Goal: Information Seeking & Learning: Learn about a topic

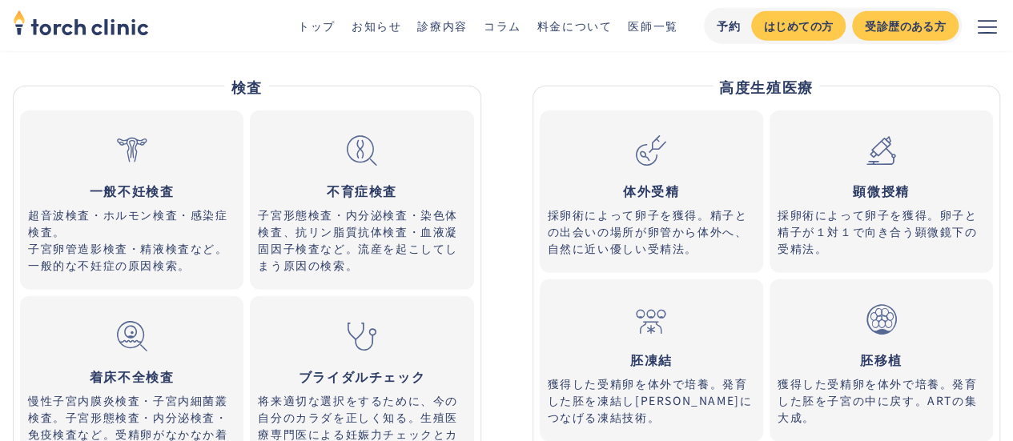
scroll to position [5030, 0]
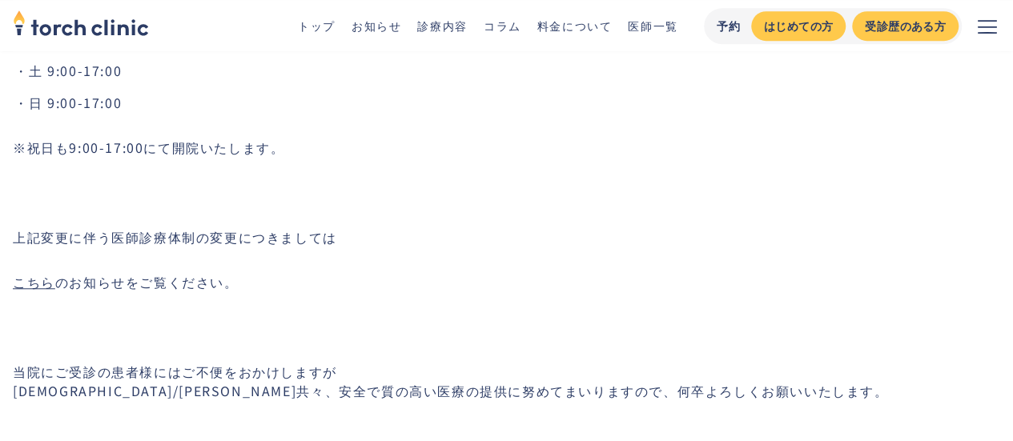
scroll to position [625, 0]
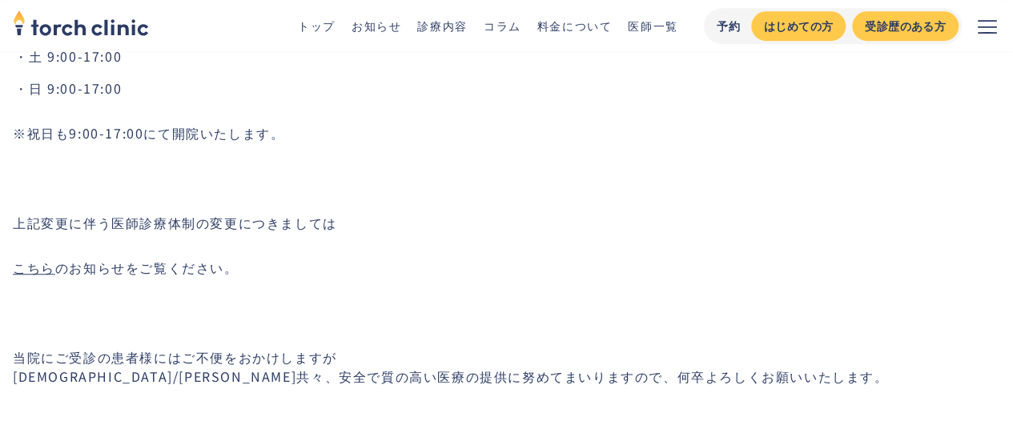
click at [335, 189] on div "日頃よりtorch clinicをご受診いただき誠にありがとうございます。 ‍ 上野院の開院準備および人員配置の変更に伴い 恵比寿院の診療時間を一部変更いたし…" at bounding box center [513, 4] width 1000 height 903
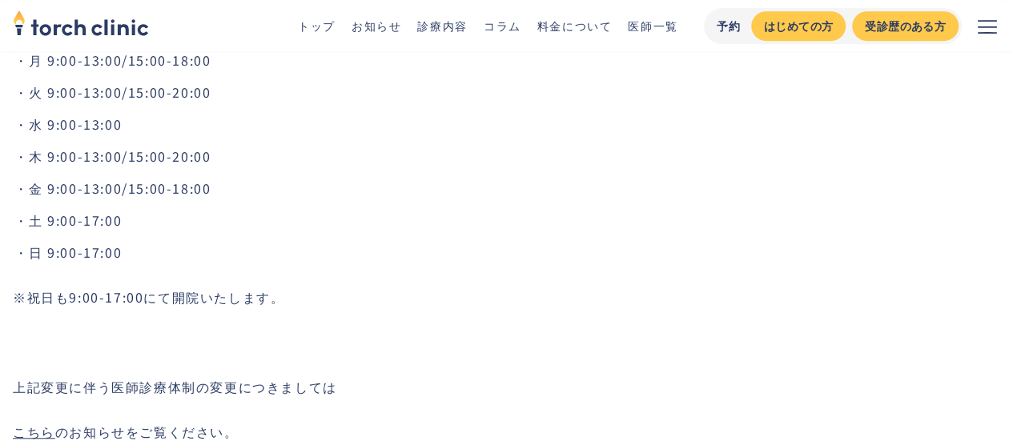
scroll to position [480, 0]
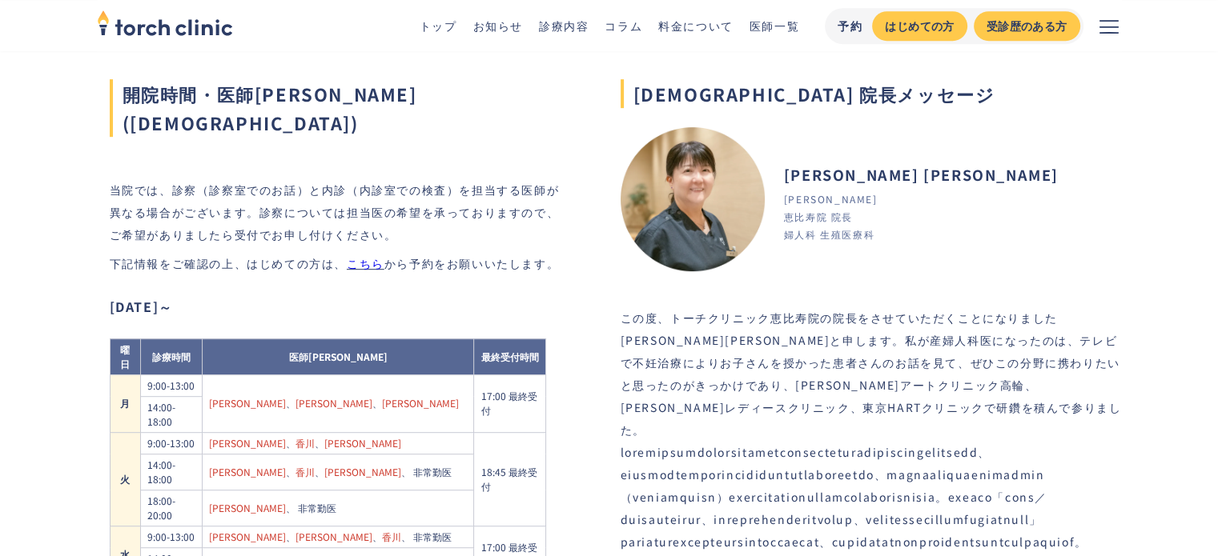
click at [246, 110] on div "開院時間・医師シフト(恵比寿院) 当院では、診察（診察室でのお話）と内診（内診室での検査）を担当する医師が異なる場合がございます。診察については担当医の希望を…" at bounding box center [339, 462] width 459 height 920
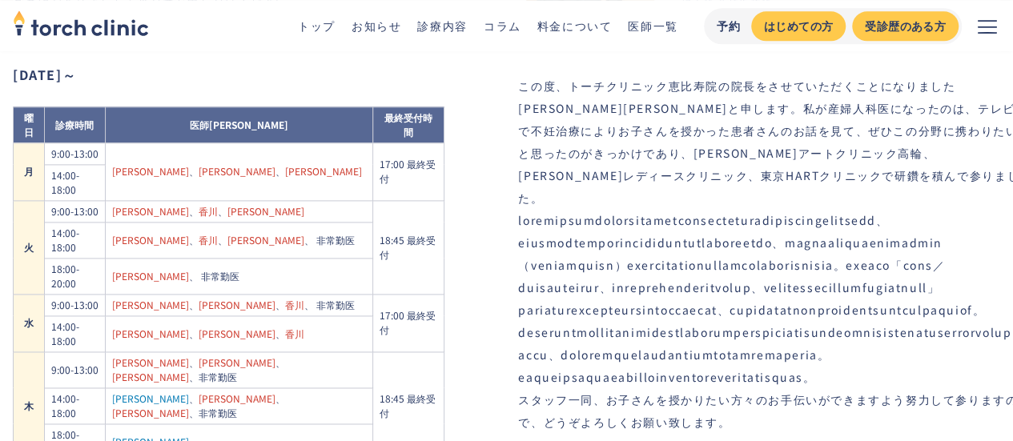
scroll to position [1047, 0]
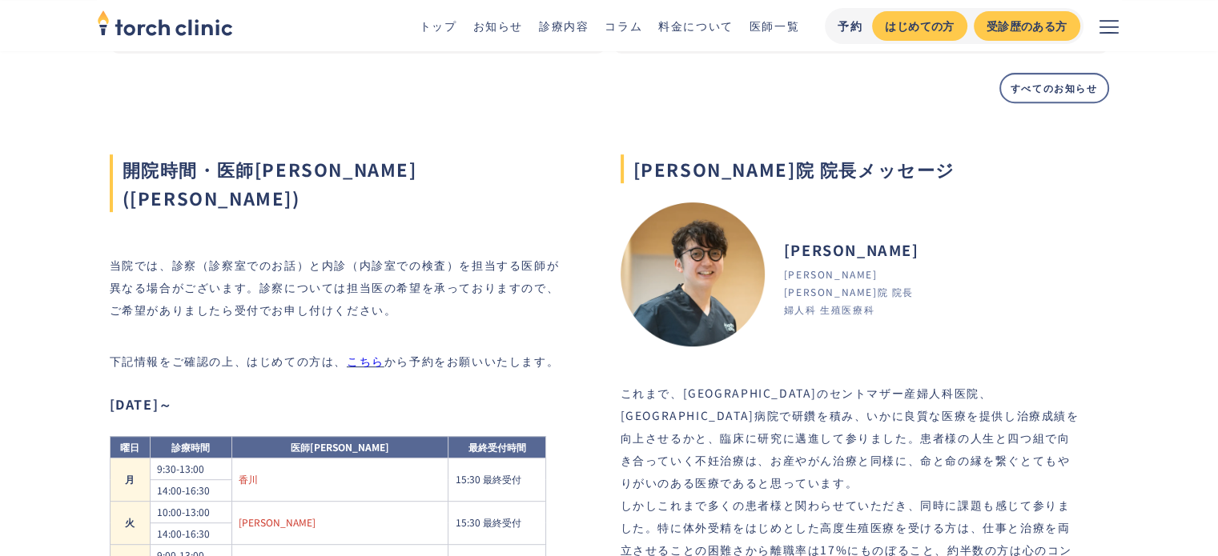
scroll to position [674, 0]
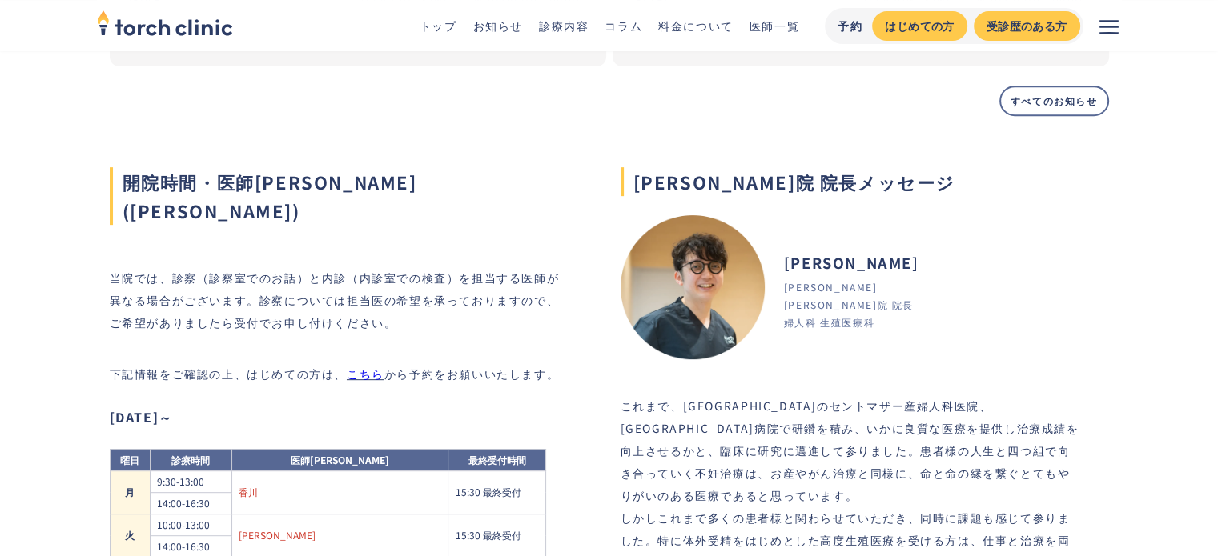
click at [376, 138] on div "開院時間・医師[PERSON_NAME]([PERSON_NAME])" at bounding box center [339, 180] width 459 height 90
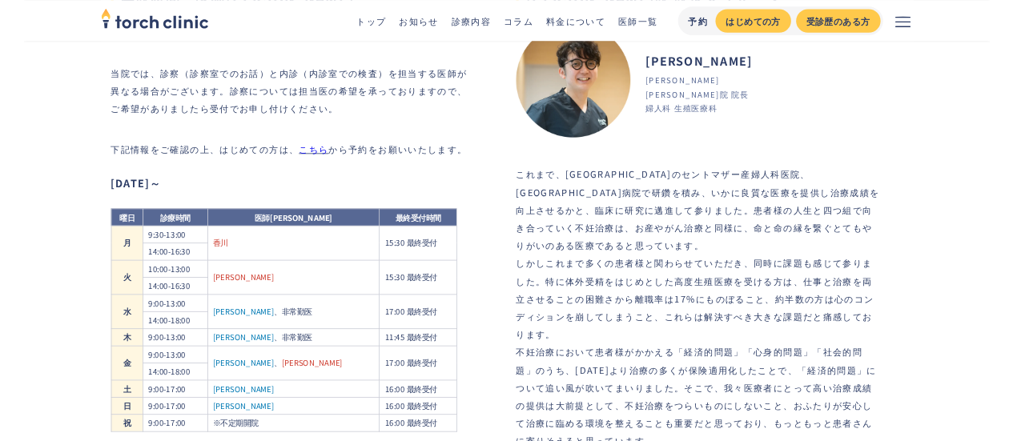
scroll to position [861, 0]
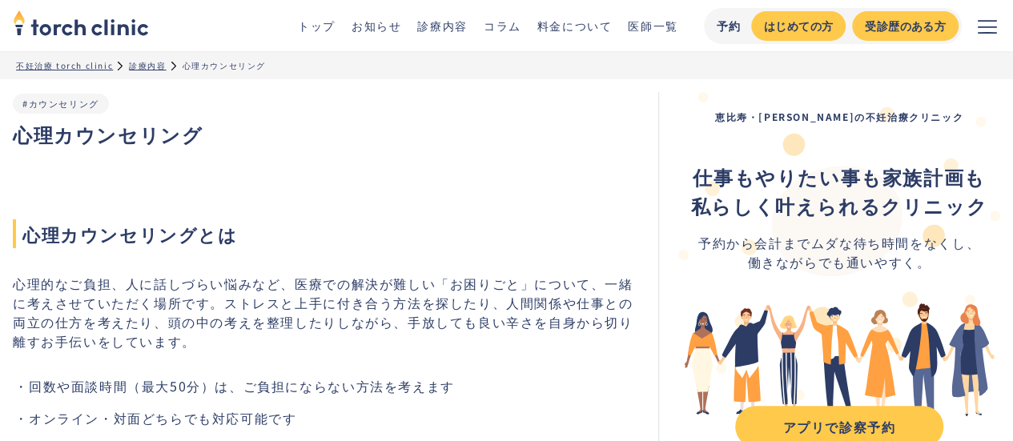
click at [287, 195] on h2 "心理カウンセリングとは" at bounding box center [326, 206] width 626 height 83
